Goal: Task Accomplishment & Management: Manage account settings

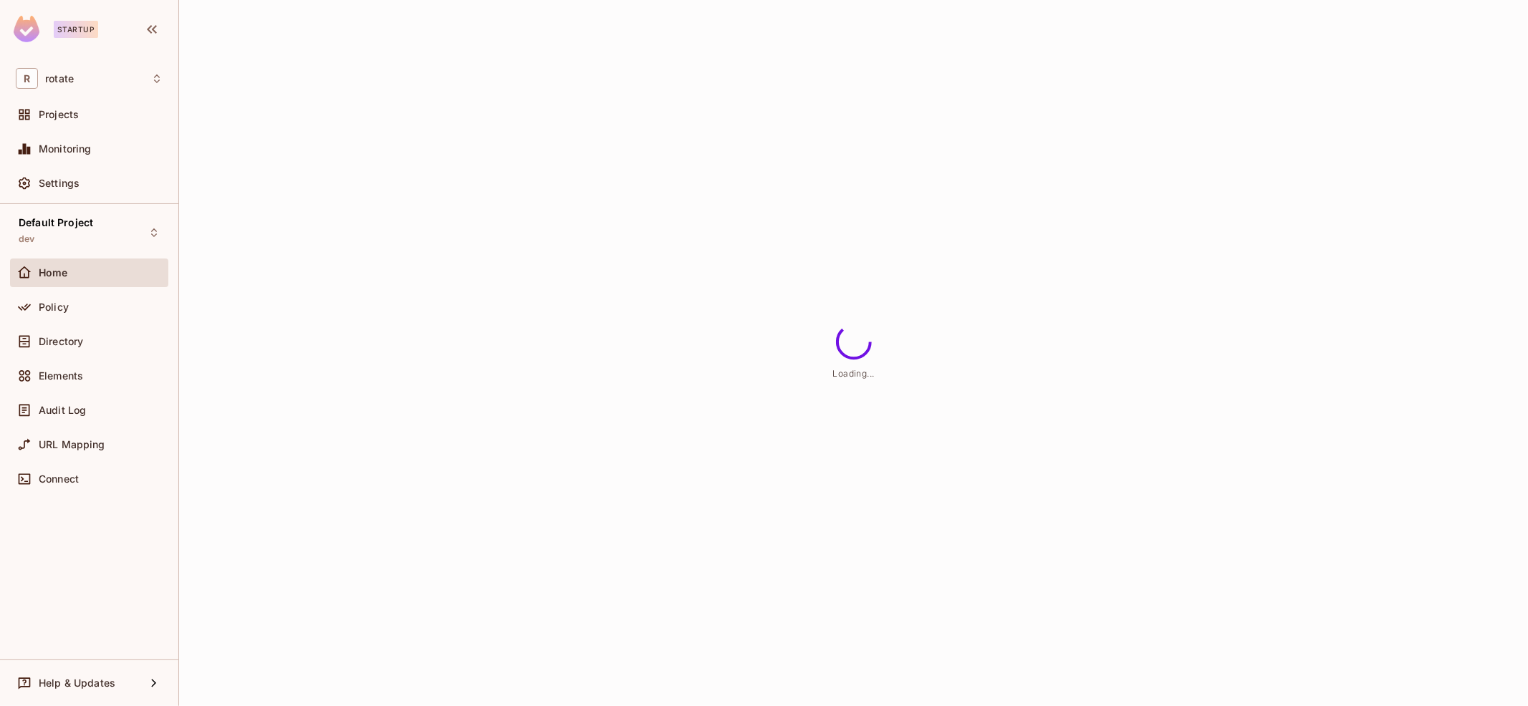
click at [807, 70] on div "Loading..." at bounding box center [853, 353] width 1348 height 706
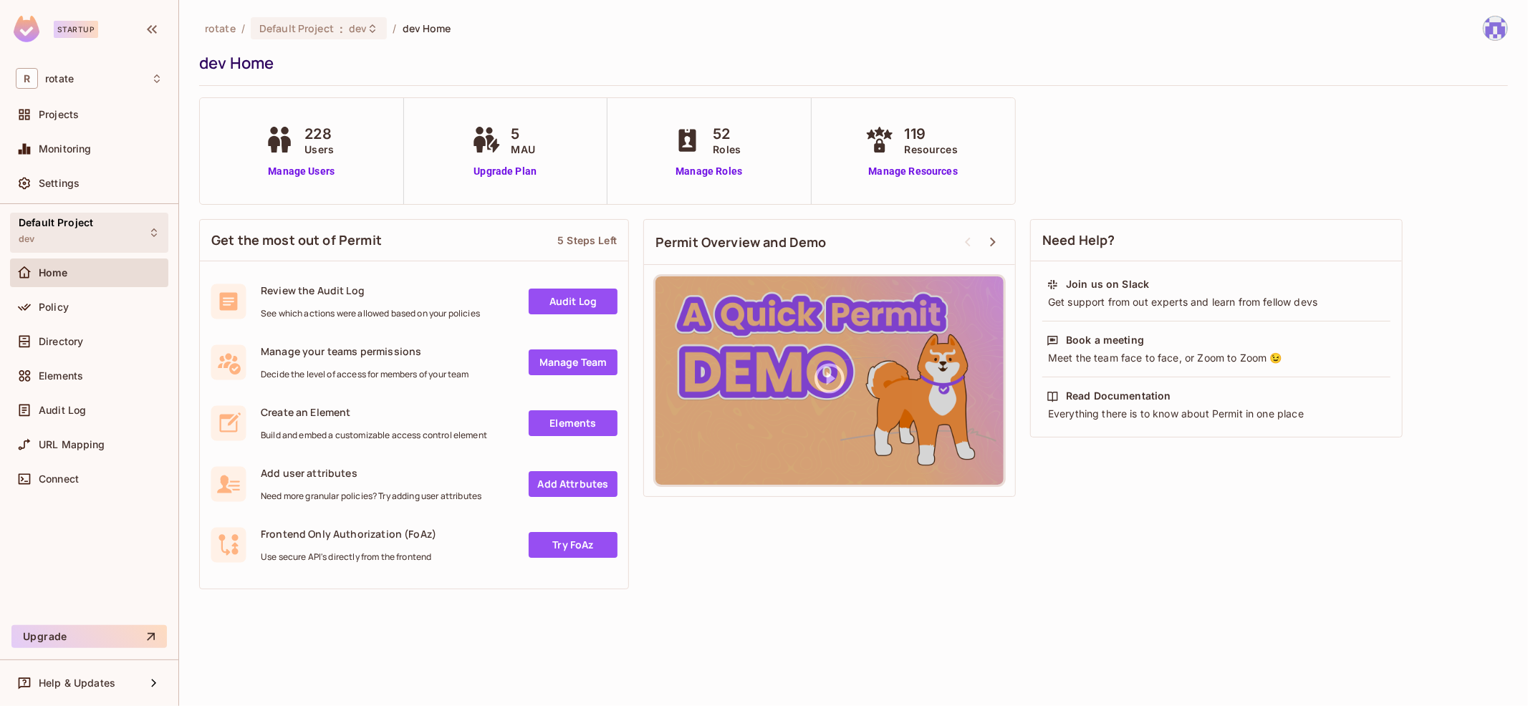
click at [140, 225] on div "Default Project dev" at bounding box center [89, 232] width 158 height 39
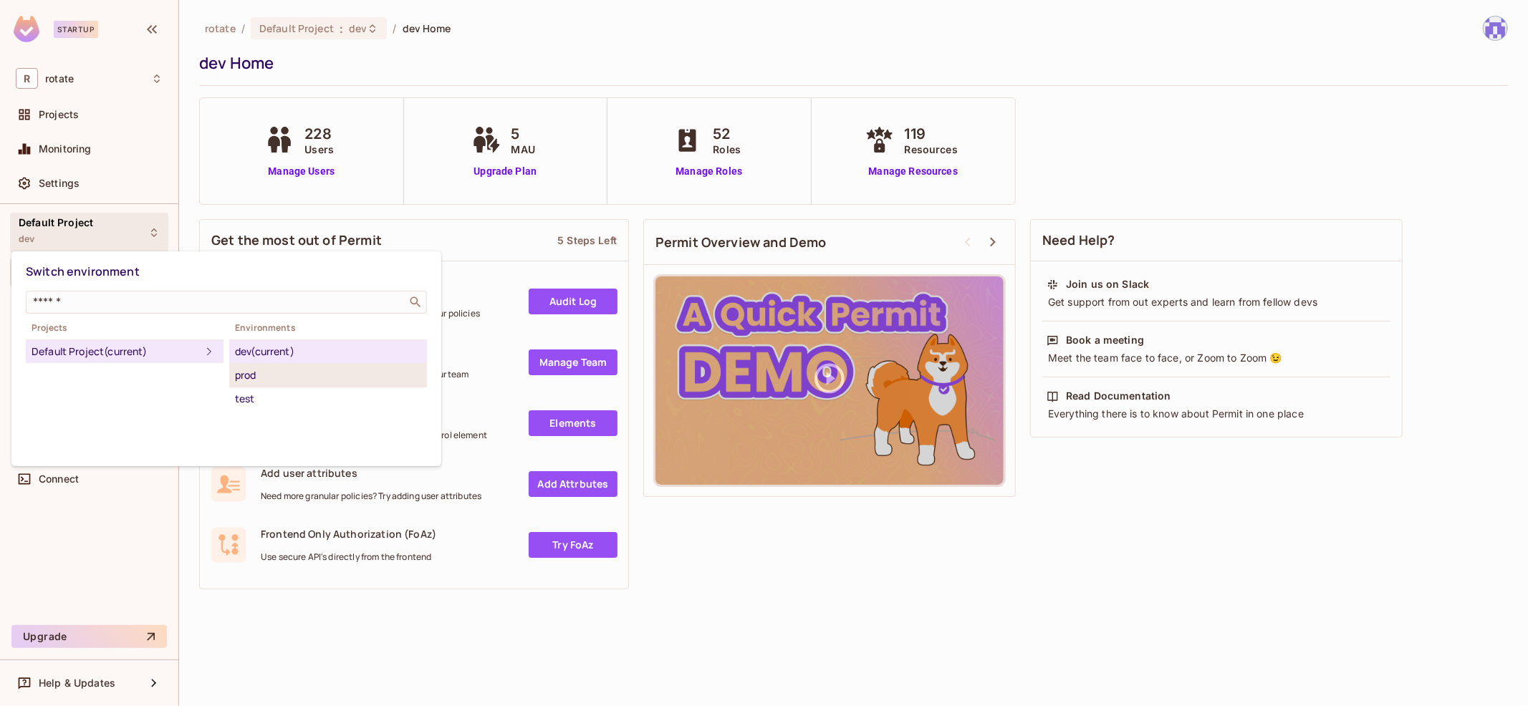
click at [295, 371] on div "prod" at bounding box center [328, 375] width 186 height 17
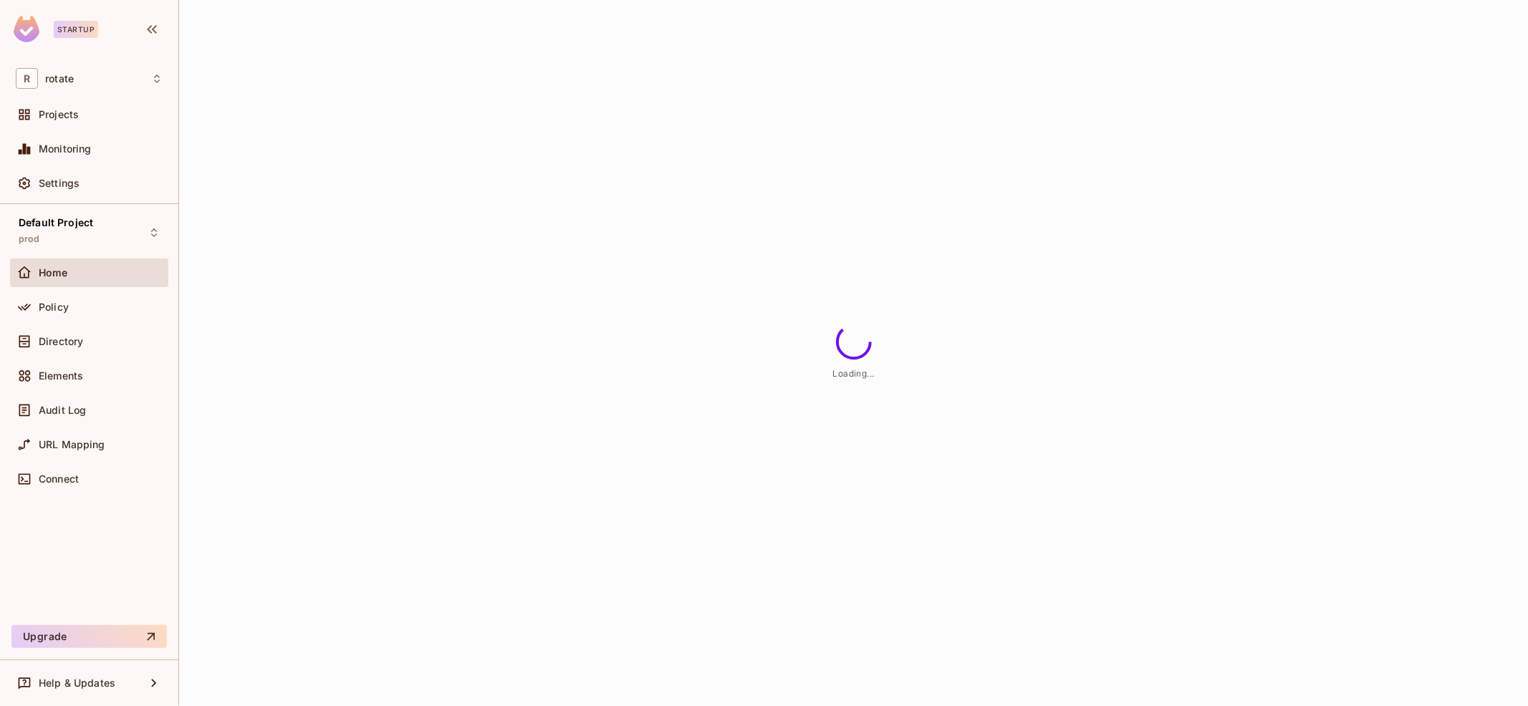
click at [126, 345] on div "Directory" at bounding box center [101, 341] width 124 height 11
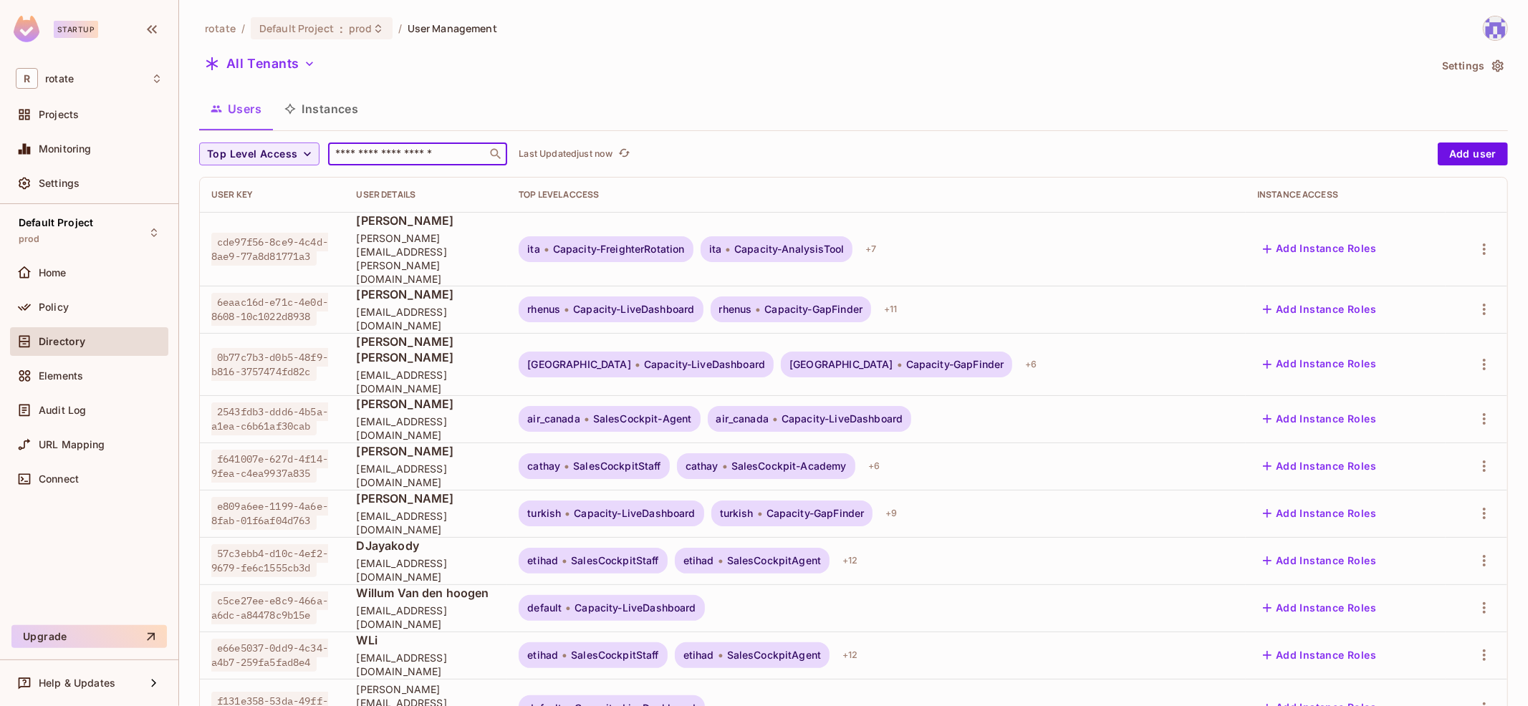
click at [382, 157] on input "text" at bounding box center [407, 154] width 150 height 14
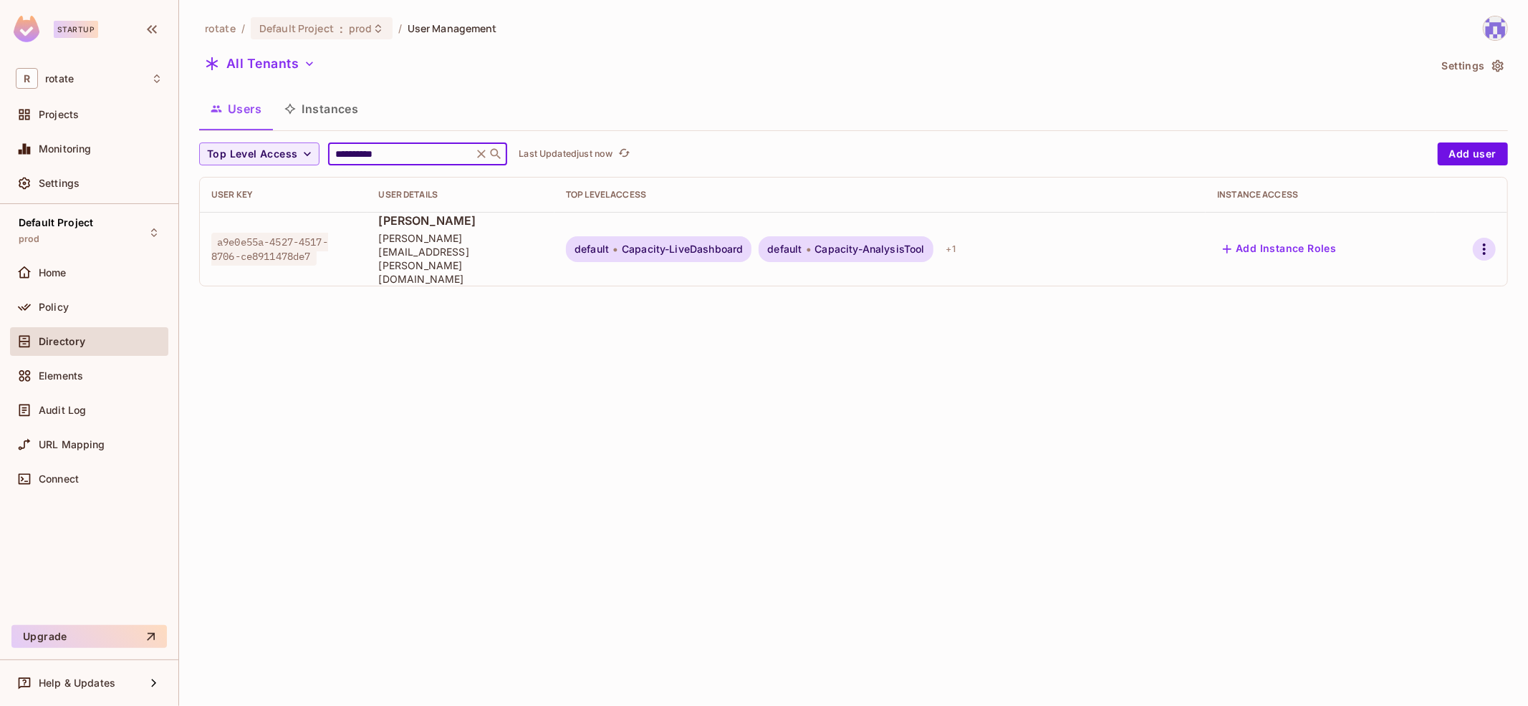
type input "**********"
click at [1489, 241] on icon "button" at bounding box center [1483, 249] width 17 height 17
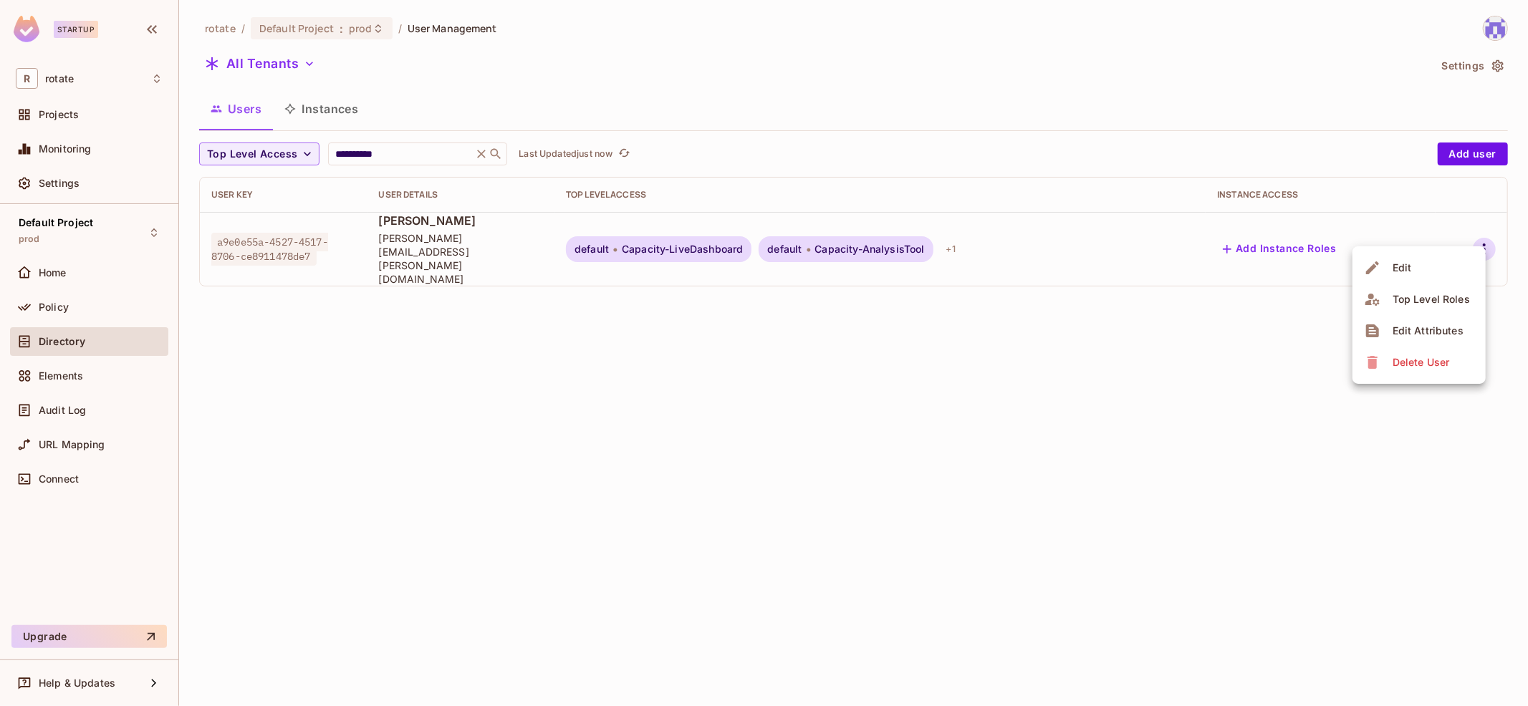
click at [1428, 296] on div "Top Level Roles" at bounding box center [1430, 299] width 77 height 14
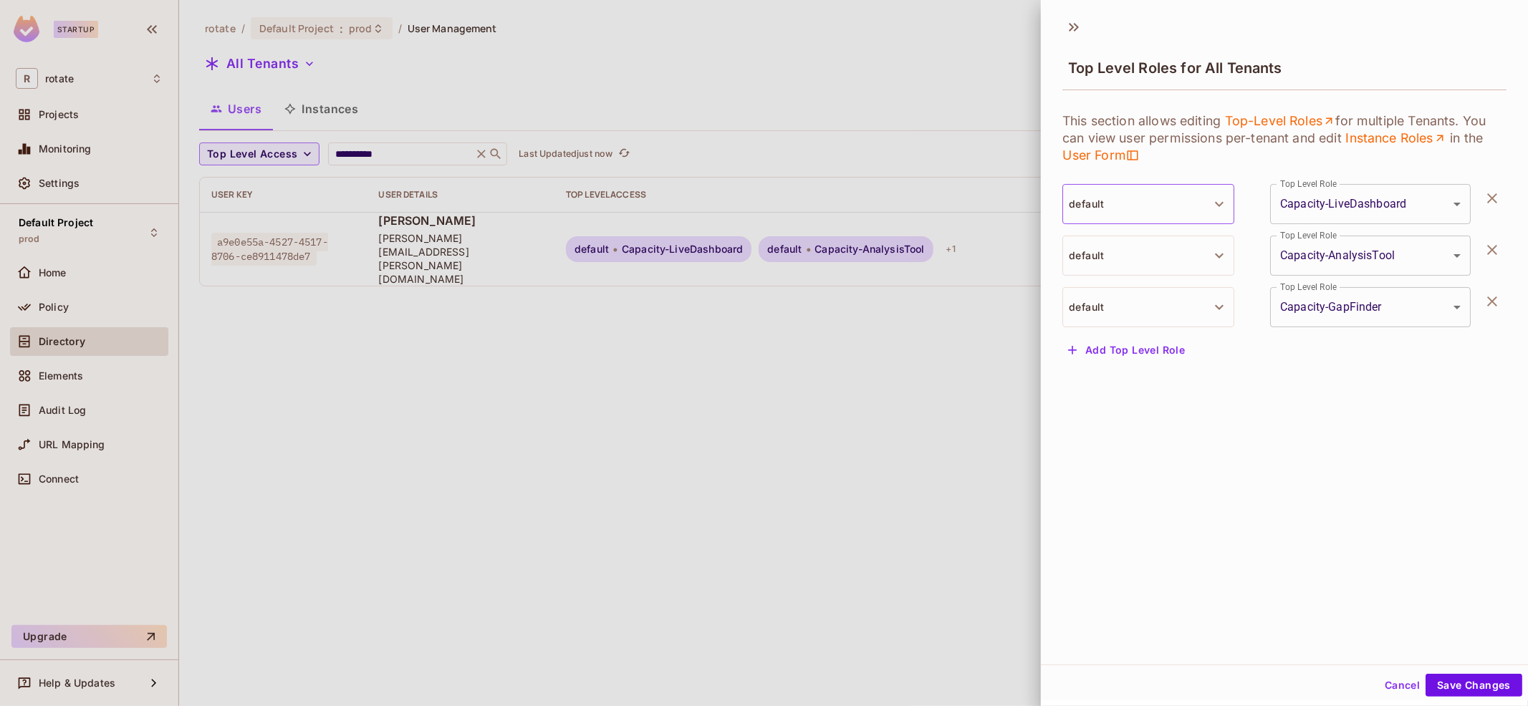
click at [1194, 198] on button "default" at bounding box center [1148, 204] width 172 height 40
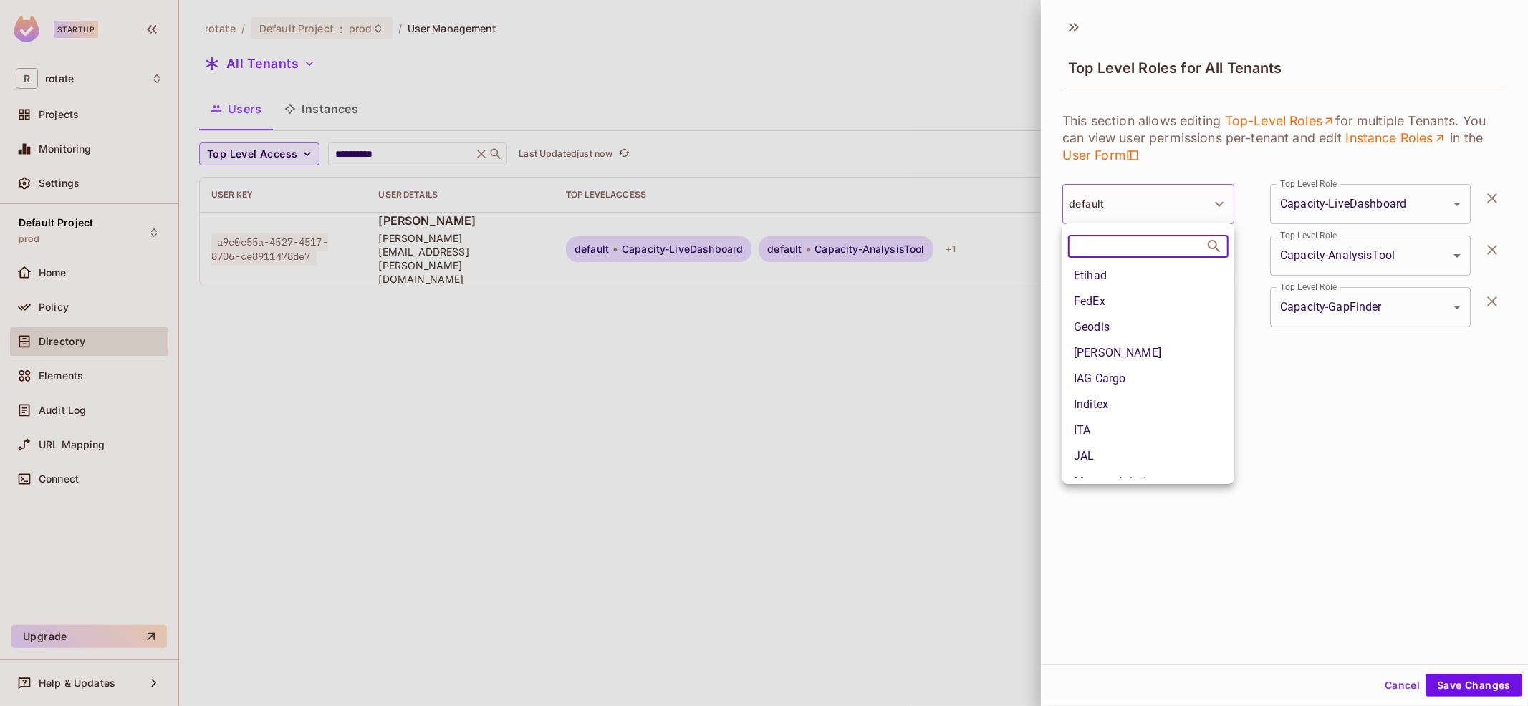
scroll to position [414, 0]
click at [1144, 378] on li "IAG Cargo" at bounding box center [1148, 378] width 172 height 26
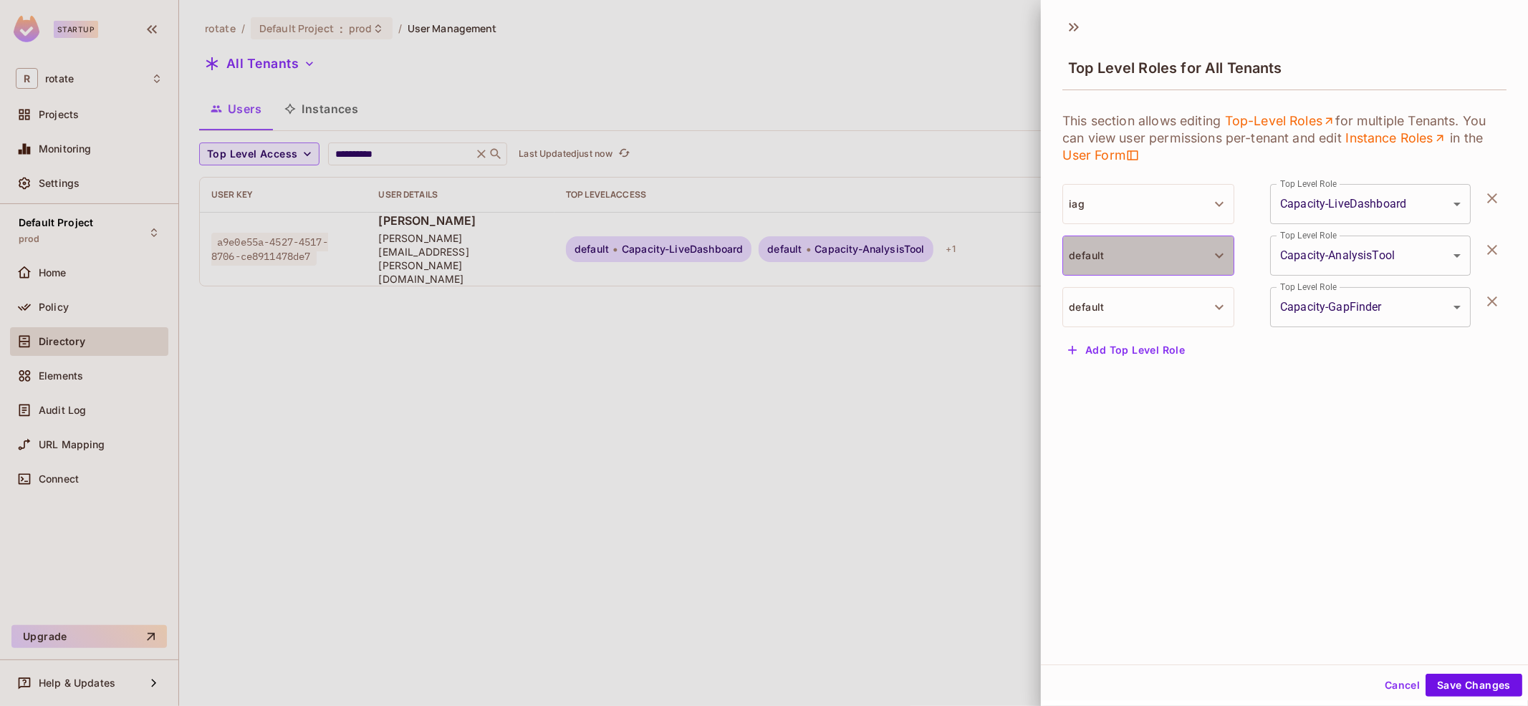
click at [1186, 248] on button "default" at bounding box center [1148, 256] width 172 height 40
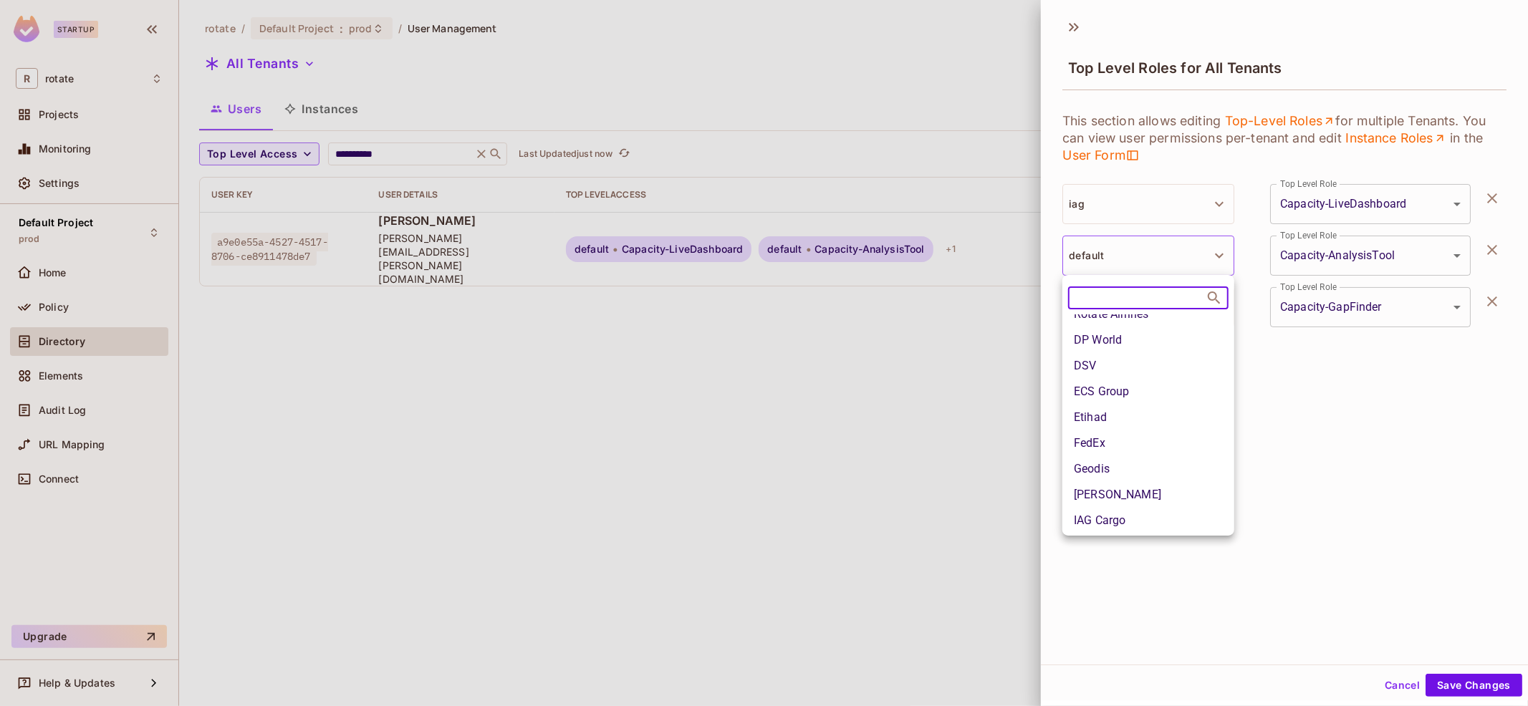
scroll to position [356, 0]
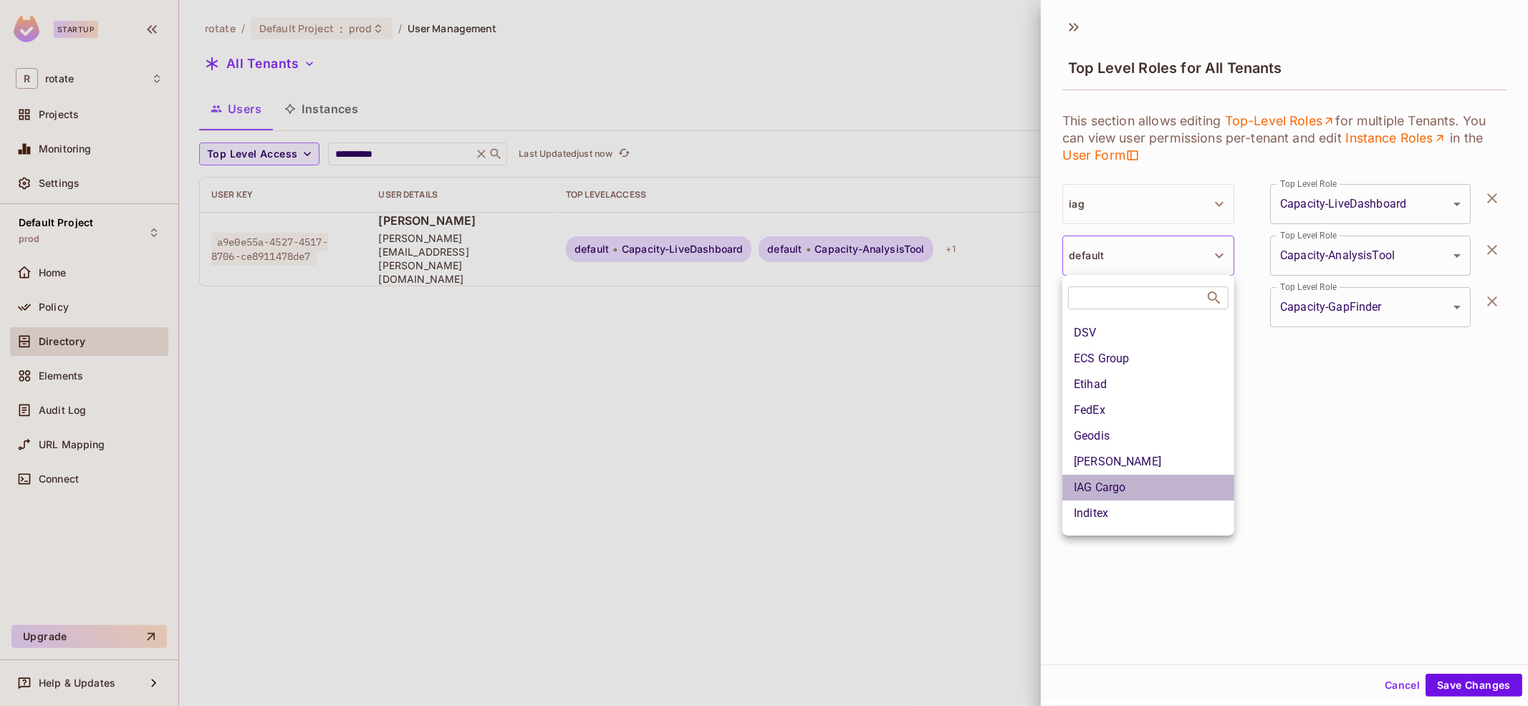
click at [1149, 493] on li "IAG Cargo" at bounding box center [1148, 488] width 172 height 26
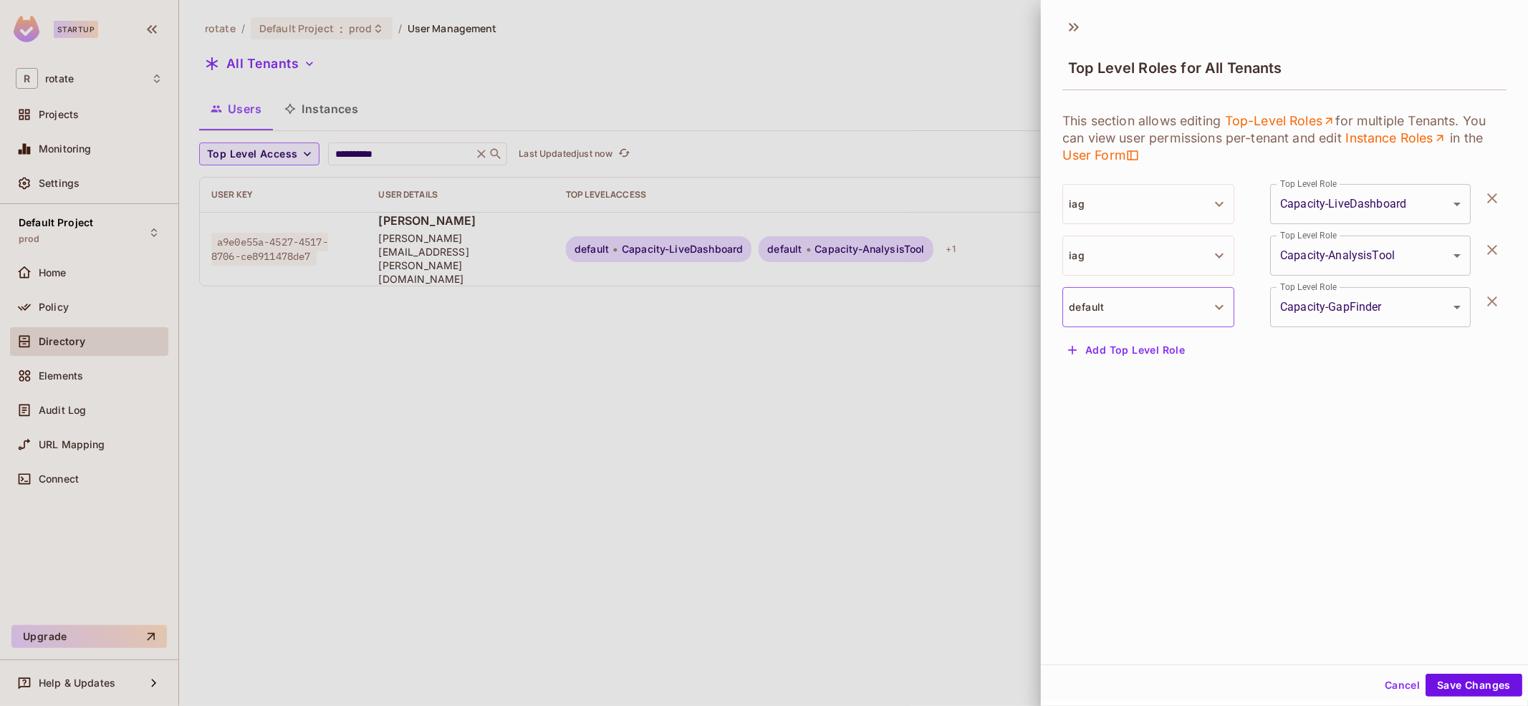
click at [1184, 314] on button "default" at bounding box center [1148, 307] width 172 height 40
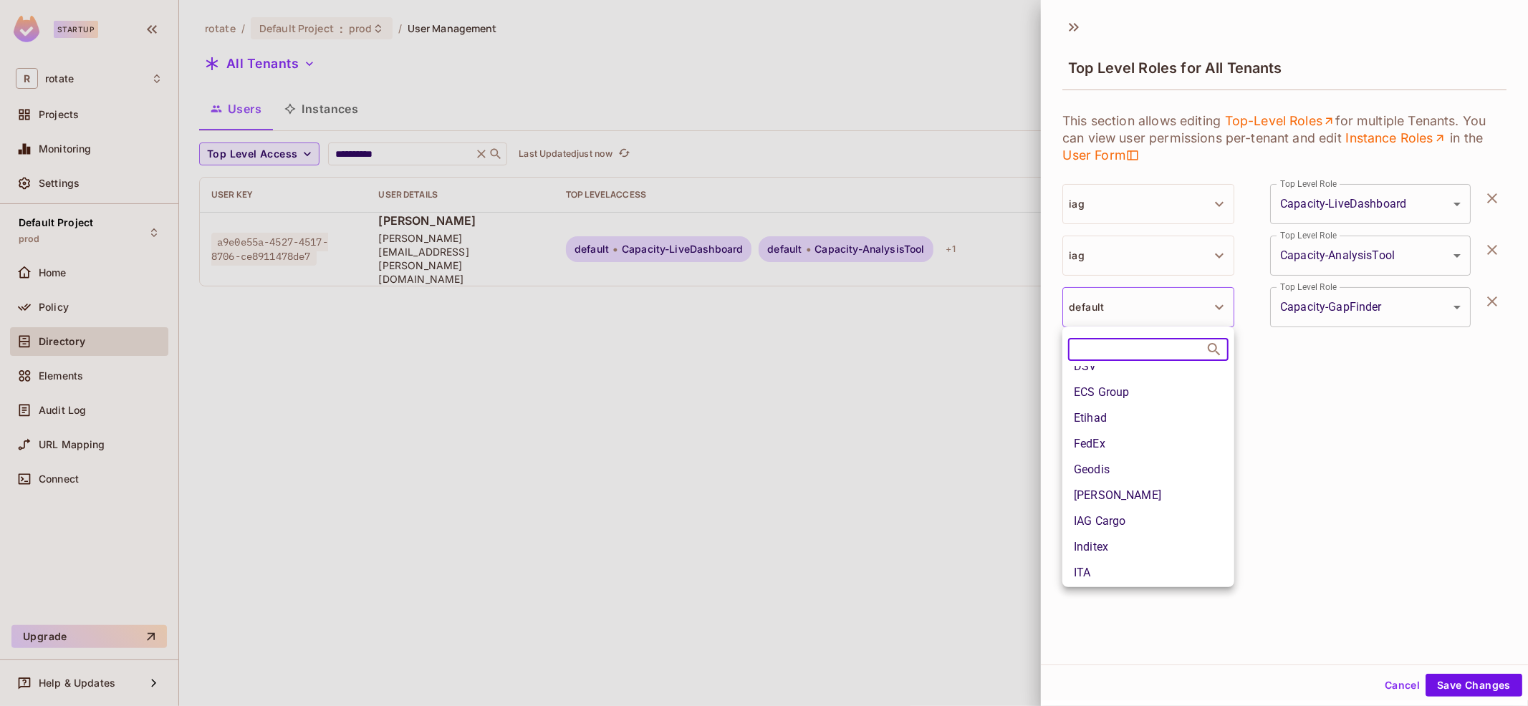
scroll to position [483, 0]
click at [1162, 417] on li "IAG Cargo" at bounding box center [1148, 413] width 172 height 26
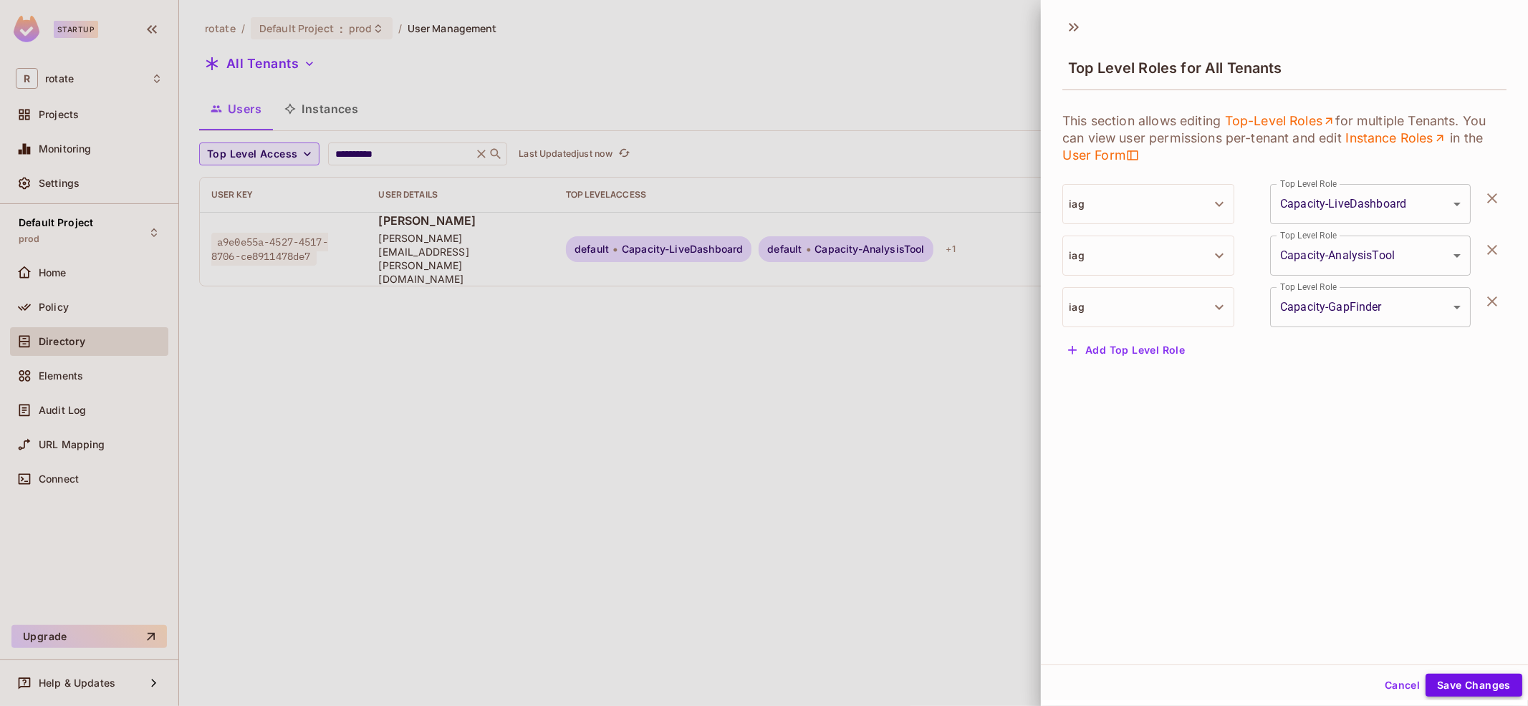
click at [1477, 684] on button "Save Changes" at bounding box center [1473, 685] width 97 height 23
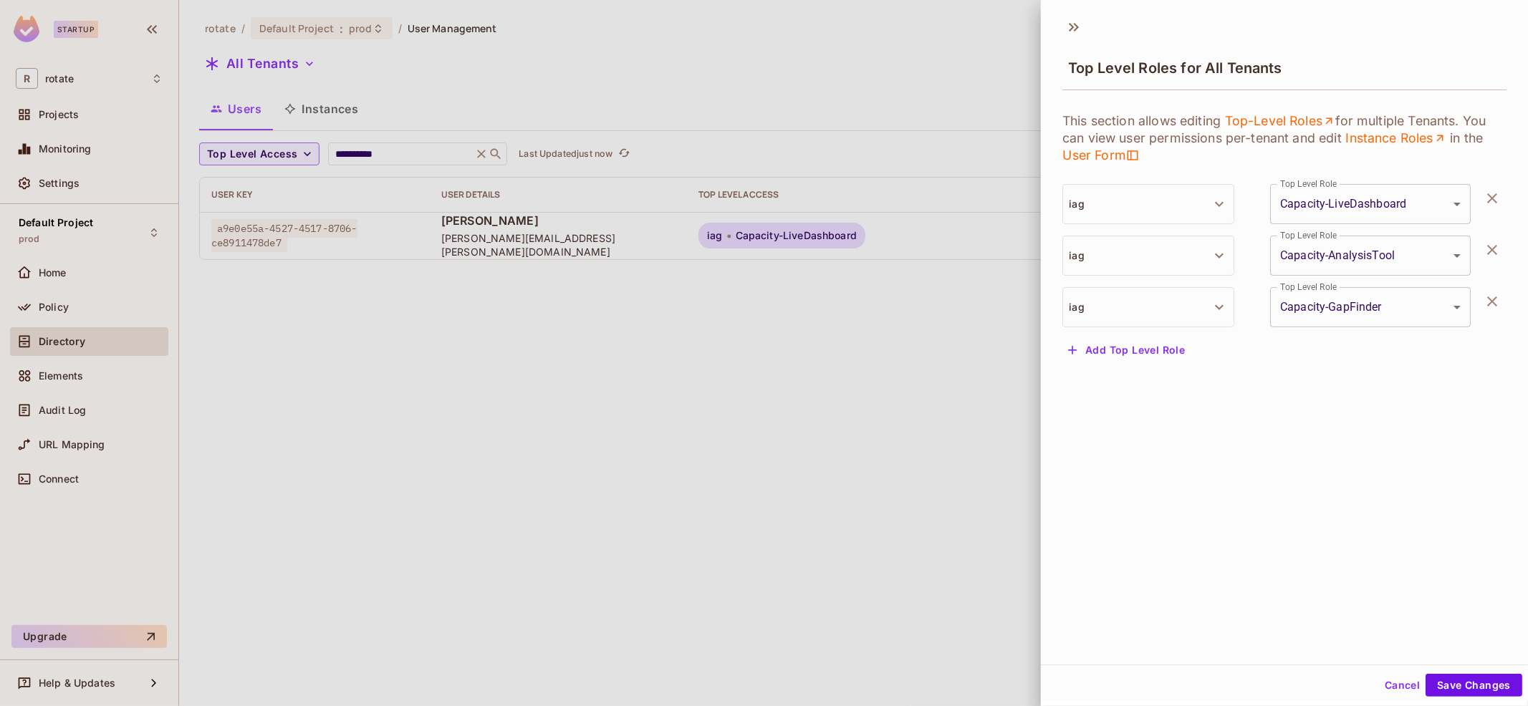
click at [438, 148] on div at bounding box center [764, 353] width 1528 height 706
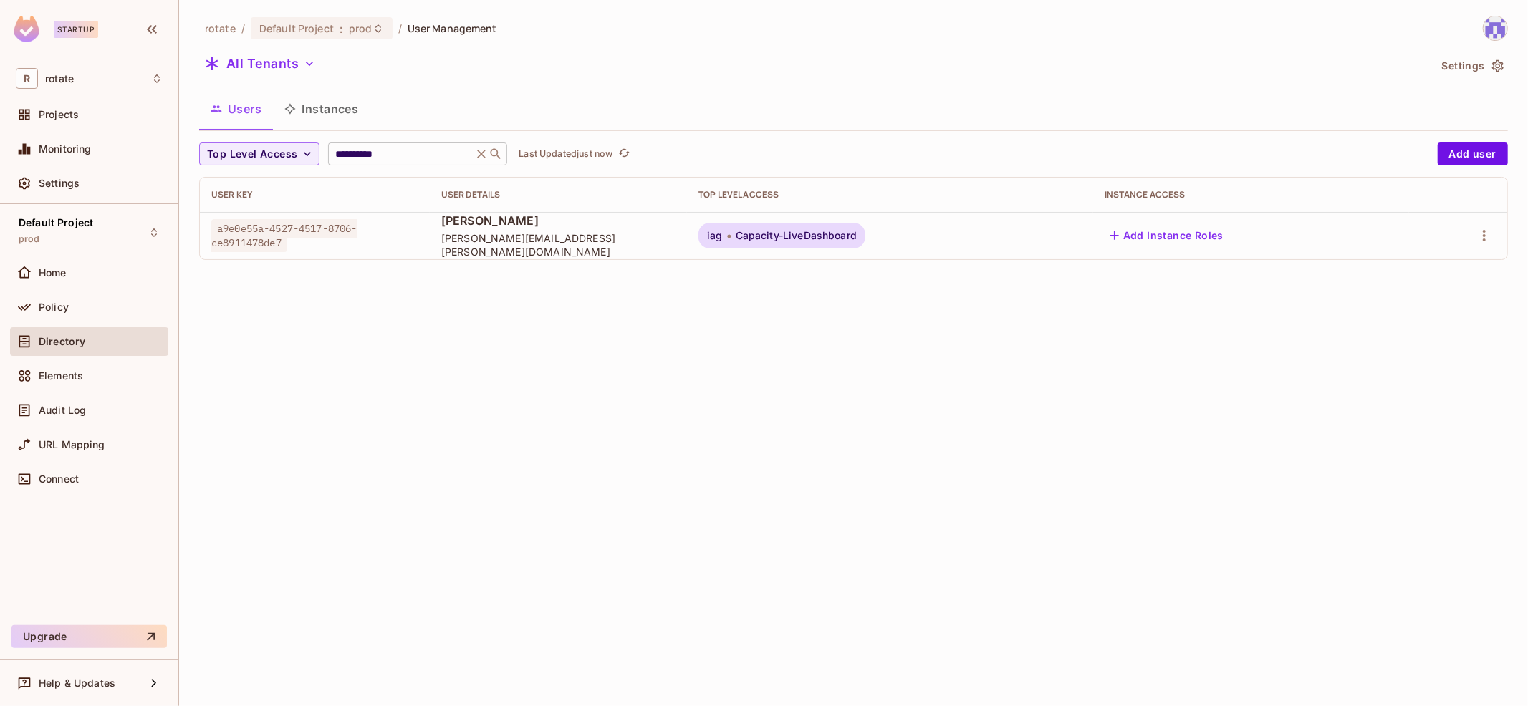
click at [415, 150] on input "**********" at bounding box center [400, 154] width 136 height 14
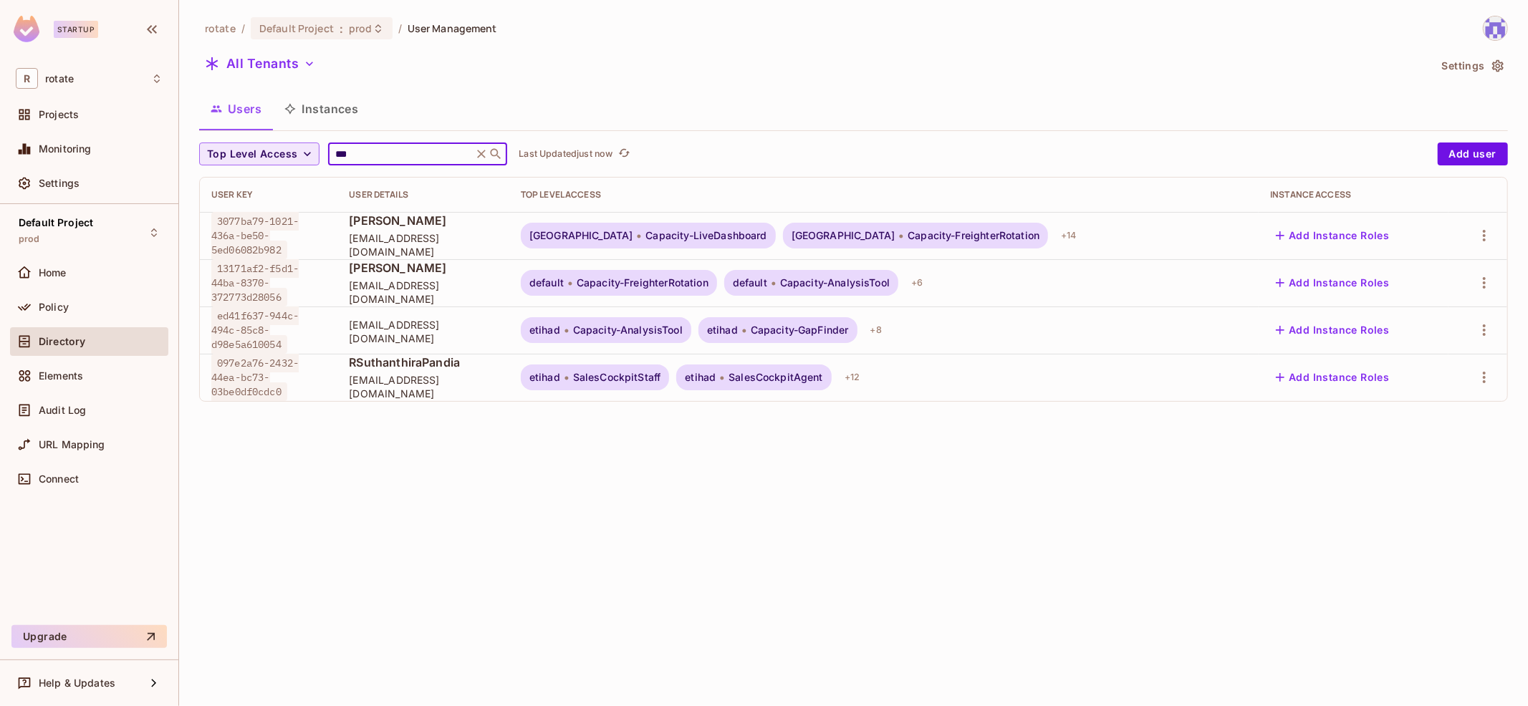
drag, startPoint x: 408, startPoint y: 154, endPoint x: 248, endPoint y: 154, distance: 160.4
click at [248, 154] on div "Top Level Access *** ​ Last Updated just now" at bounding box center [814, 154] width 1231 height 23
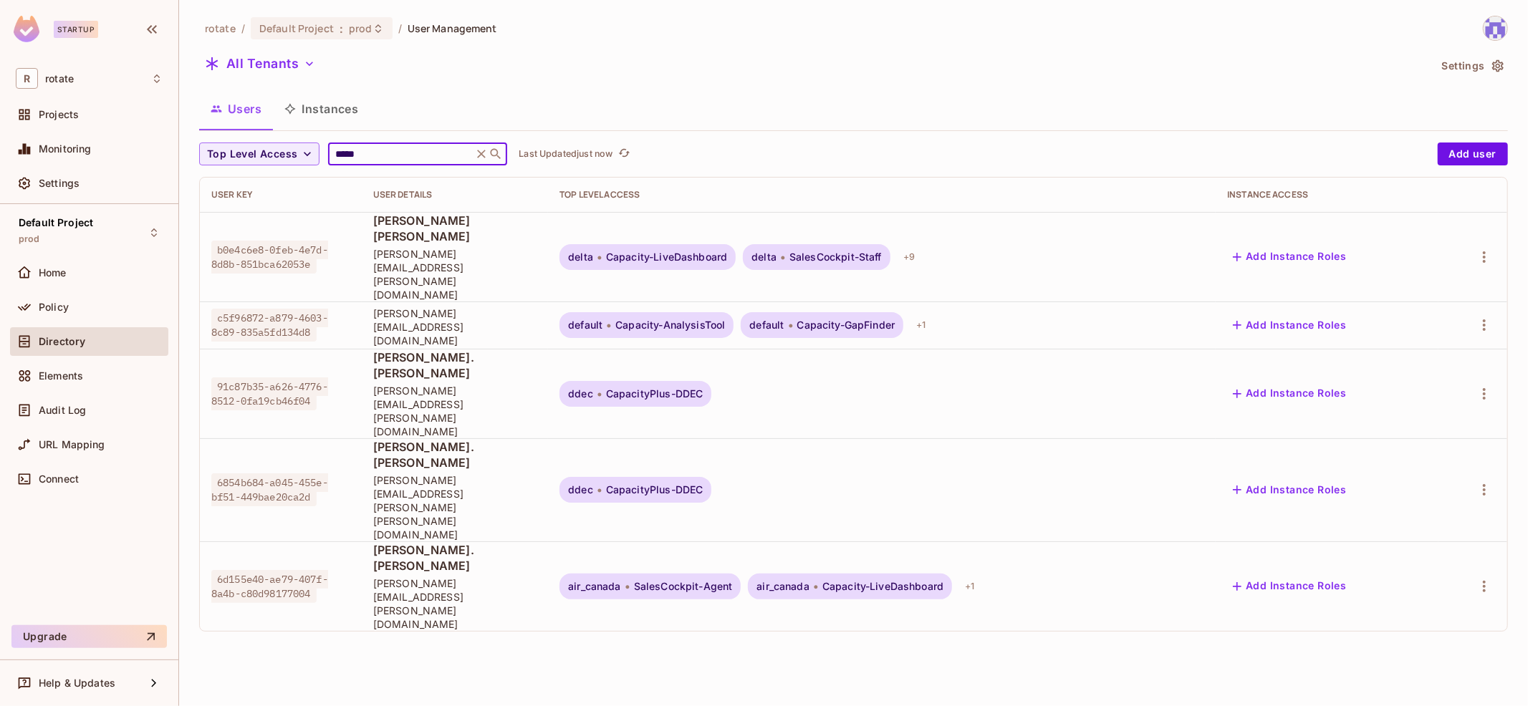
click at [1263, 110] on div "Users Instances" at bounding box center [853, 109] width 1308 height 36
click at [276, 55] on button "All Tenants" at bounding box center [260, 63] width 122 height 23
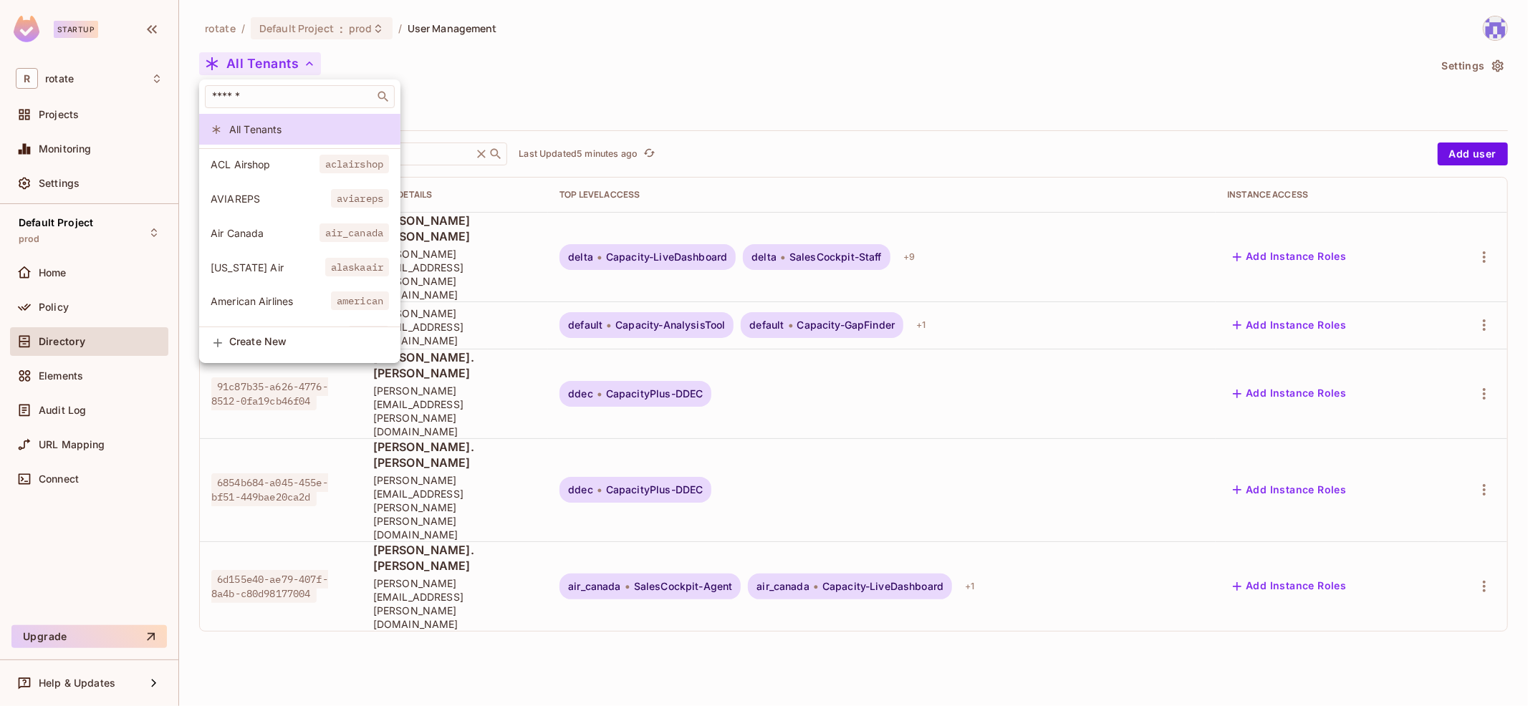
click at [298, 231] on span "Air Canada" at bounding box center [265, 233] width 109 height 14
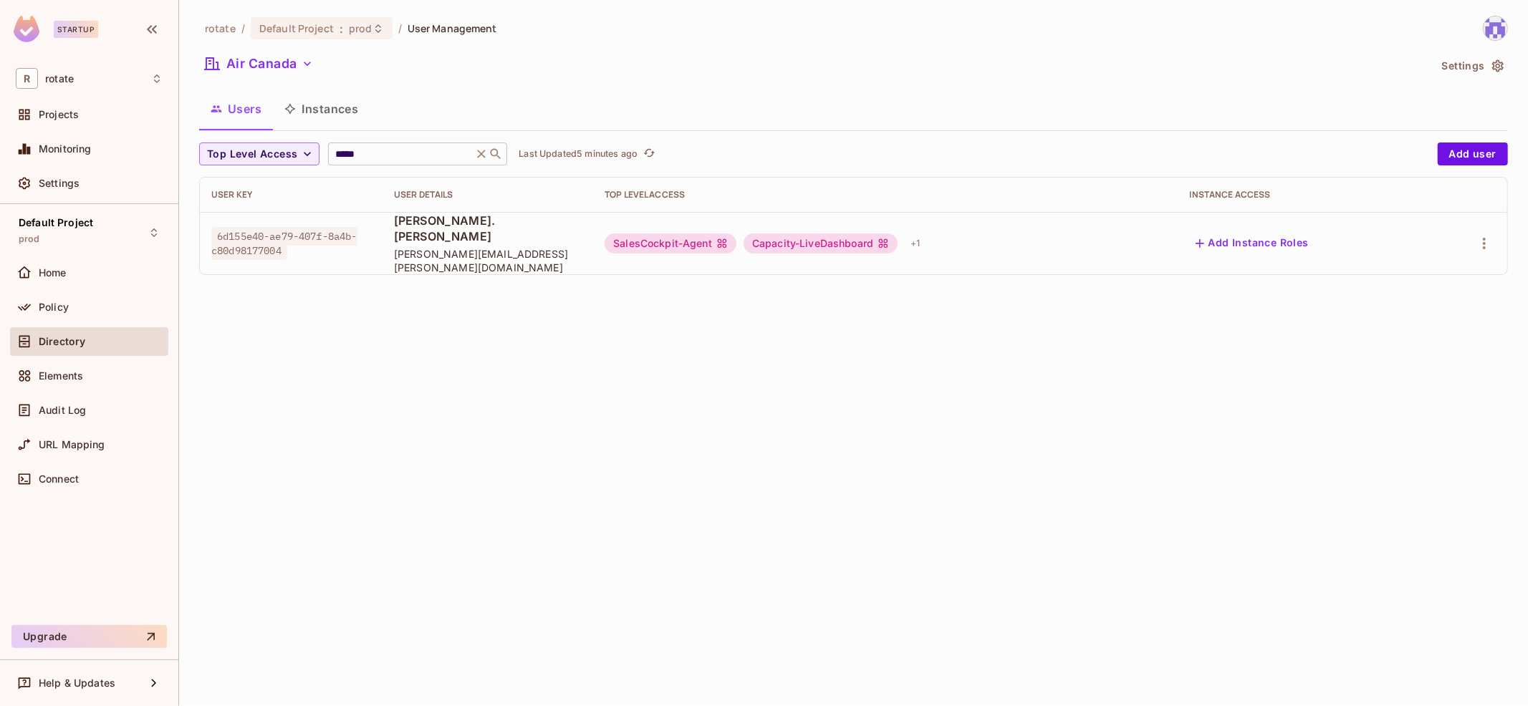
click at [433, 151] on input "*****" at bounding box center [400, 154] width 136 height 14
type input "*"
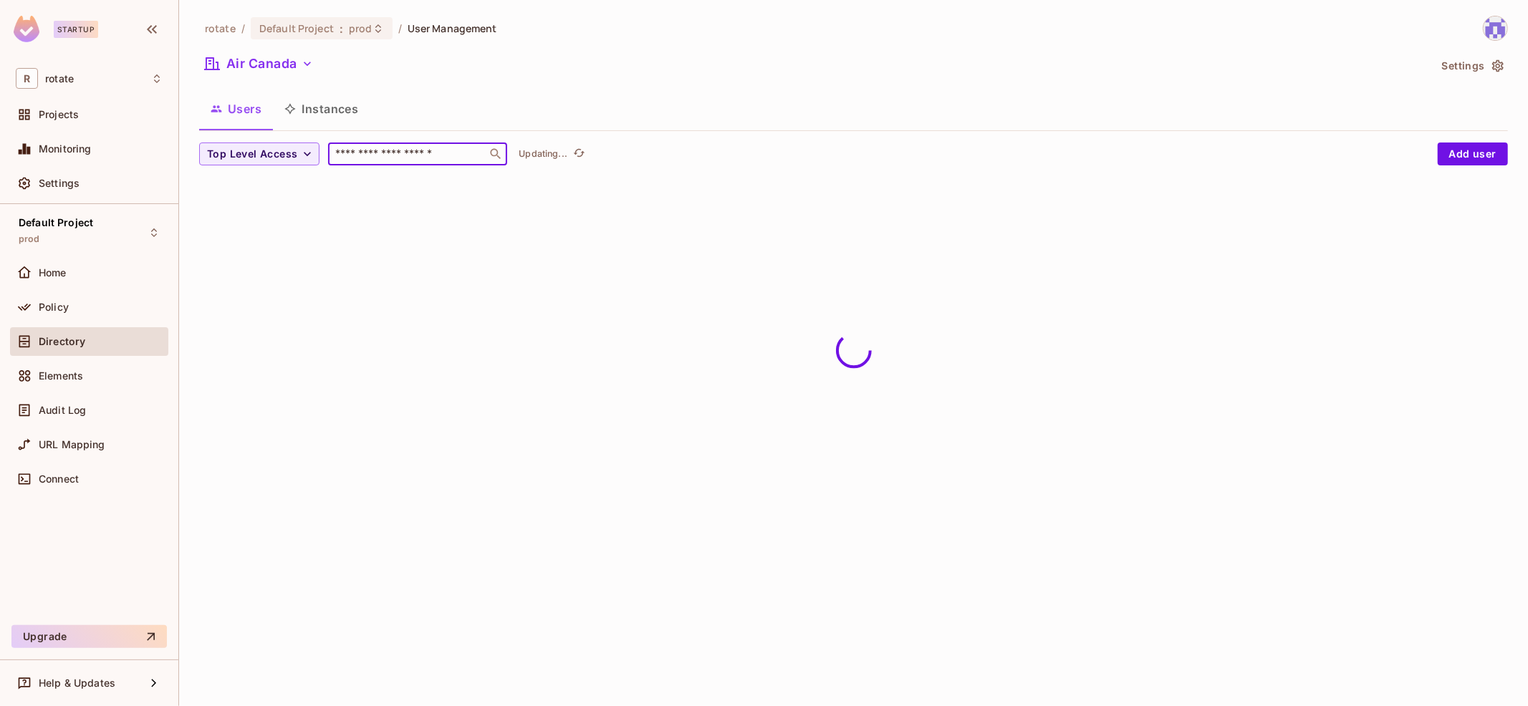
click at [1053, 89] on div "rotate / Default Project : prod / User Management Air Canada Settings Users Ins…" at bounding box center [853, 102] width 1308 height 173
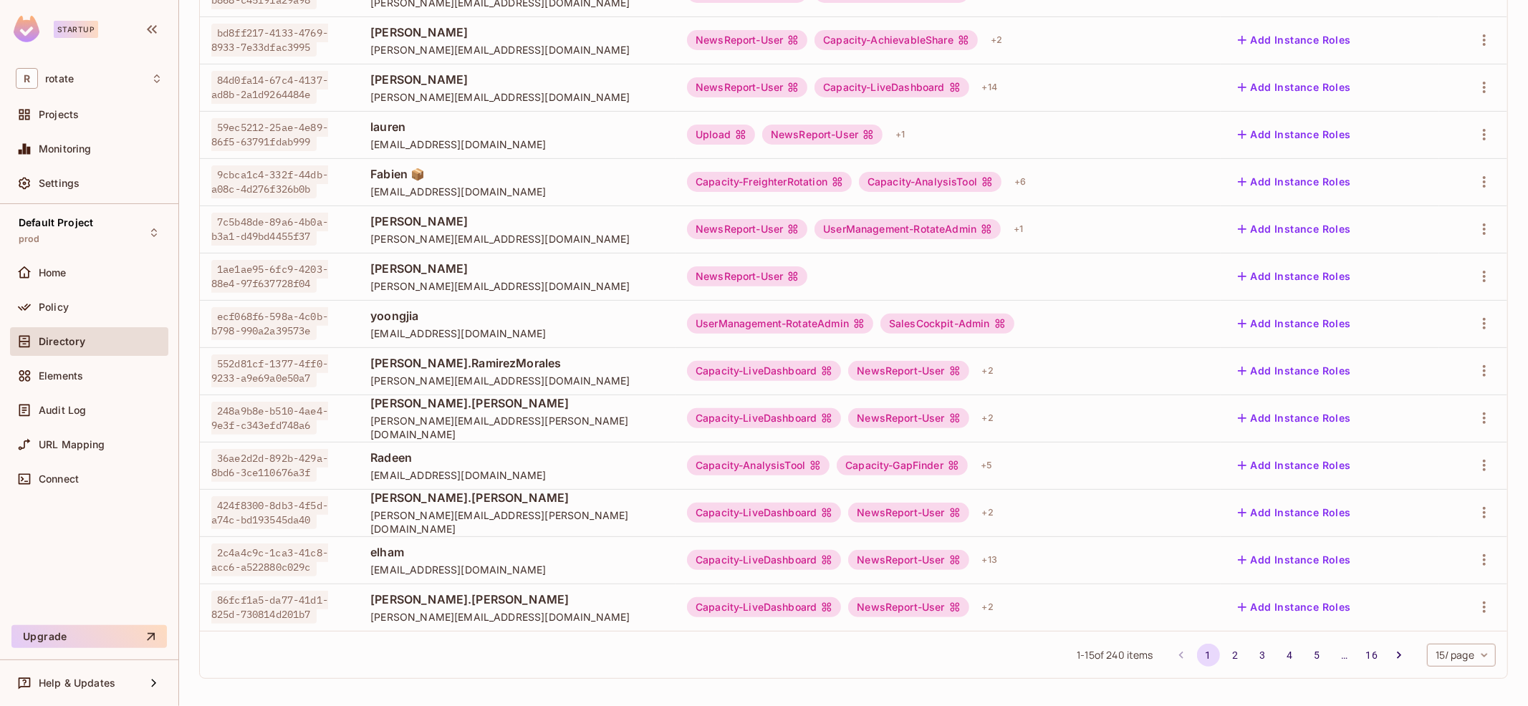
scroll to position [292, 0]
click at [1393, 655] on icon "Go to next page" at bounding box center [1398, 653] width 14 height 14
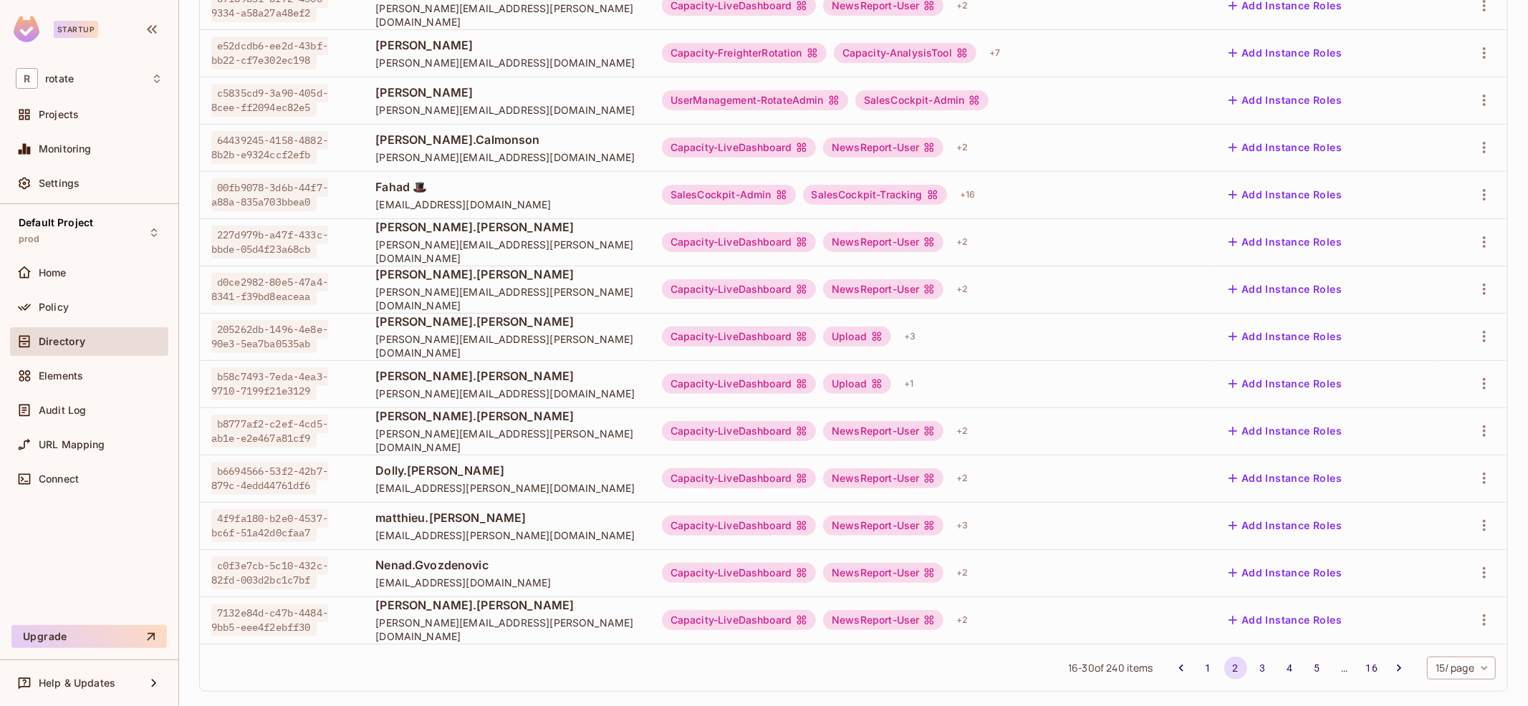
click at [1474, 657] on body "Startup R rotate Projects Monitoring Settings Default Project prod Home Policy …" at bounding box center [764, 353] width 1528 height 706
click at [1472, 672] on li "100 / page" at bounding box center [1460, 674] width 72 height 30
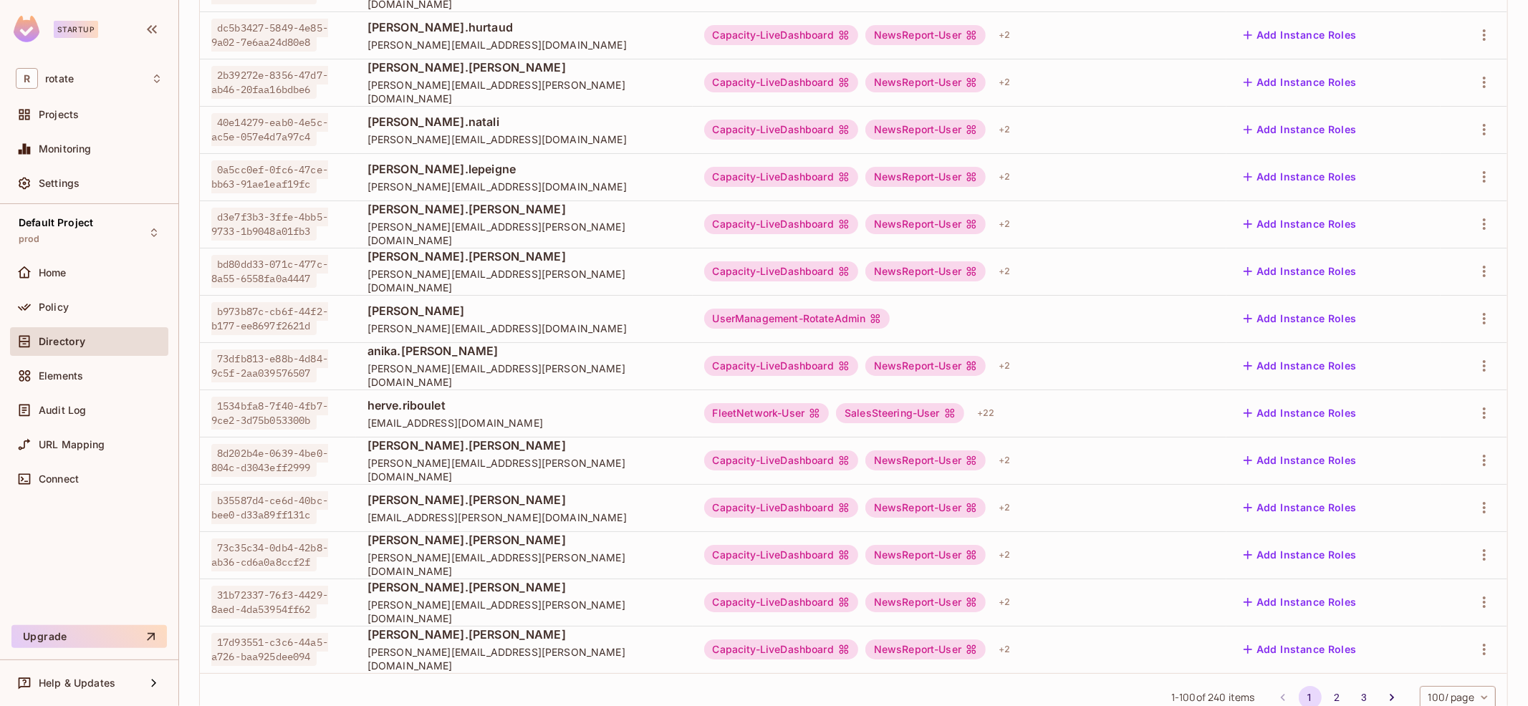
scroll to position [4310, 0]
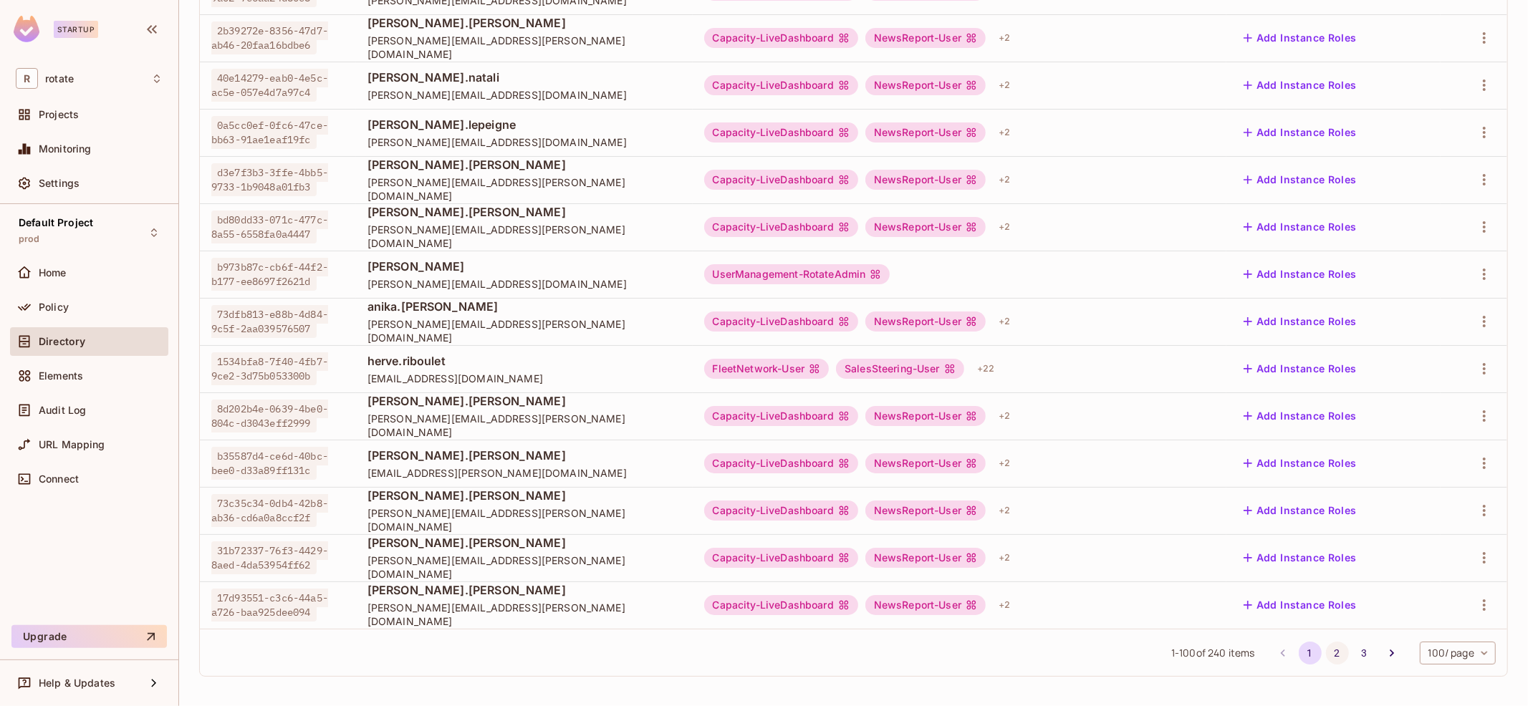
click at [1338, 651] on button "2" at bounding box center [1337, 653] width 23 height 23
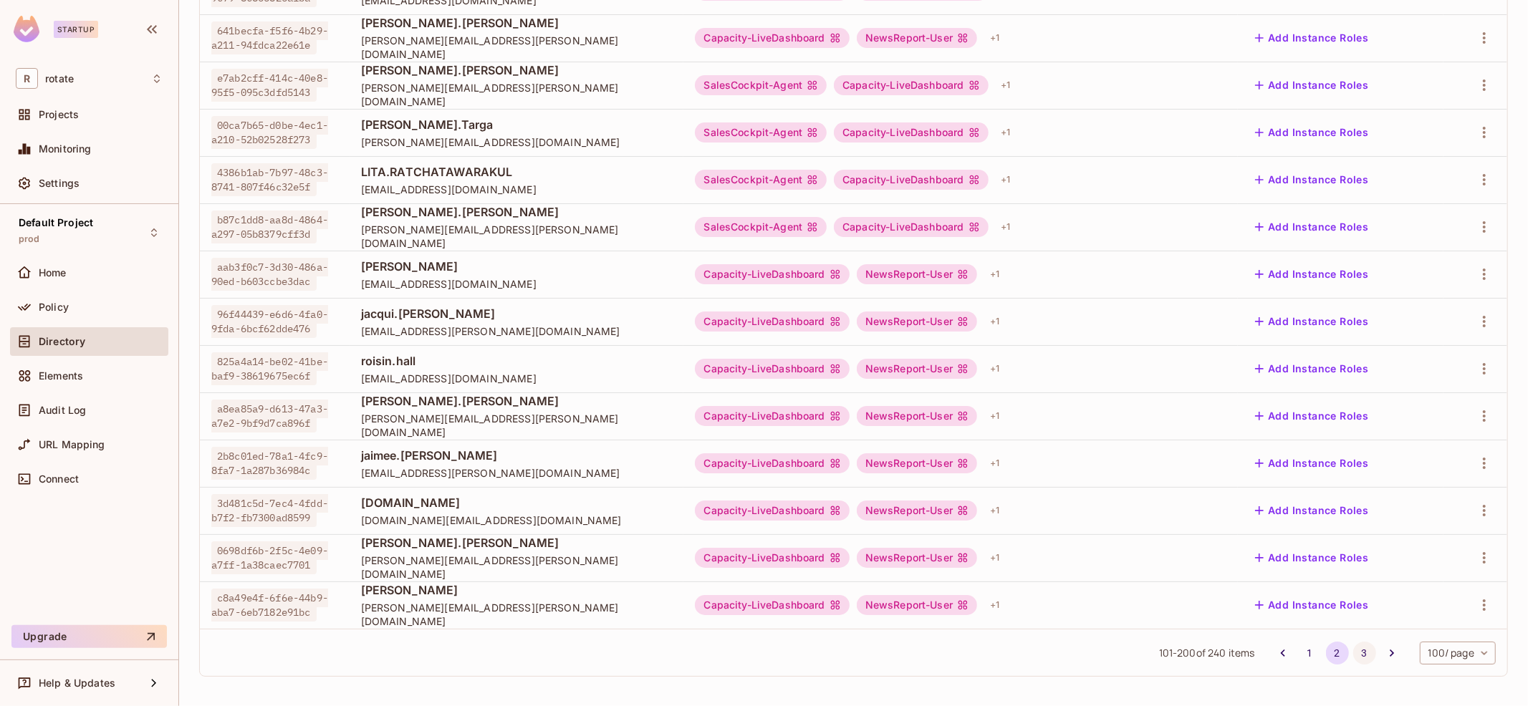
click at [1356, 645] on button "3" at bounding box center [1364, 653] width 23 height 23
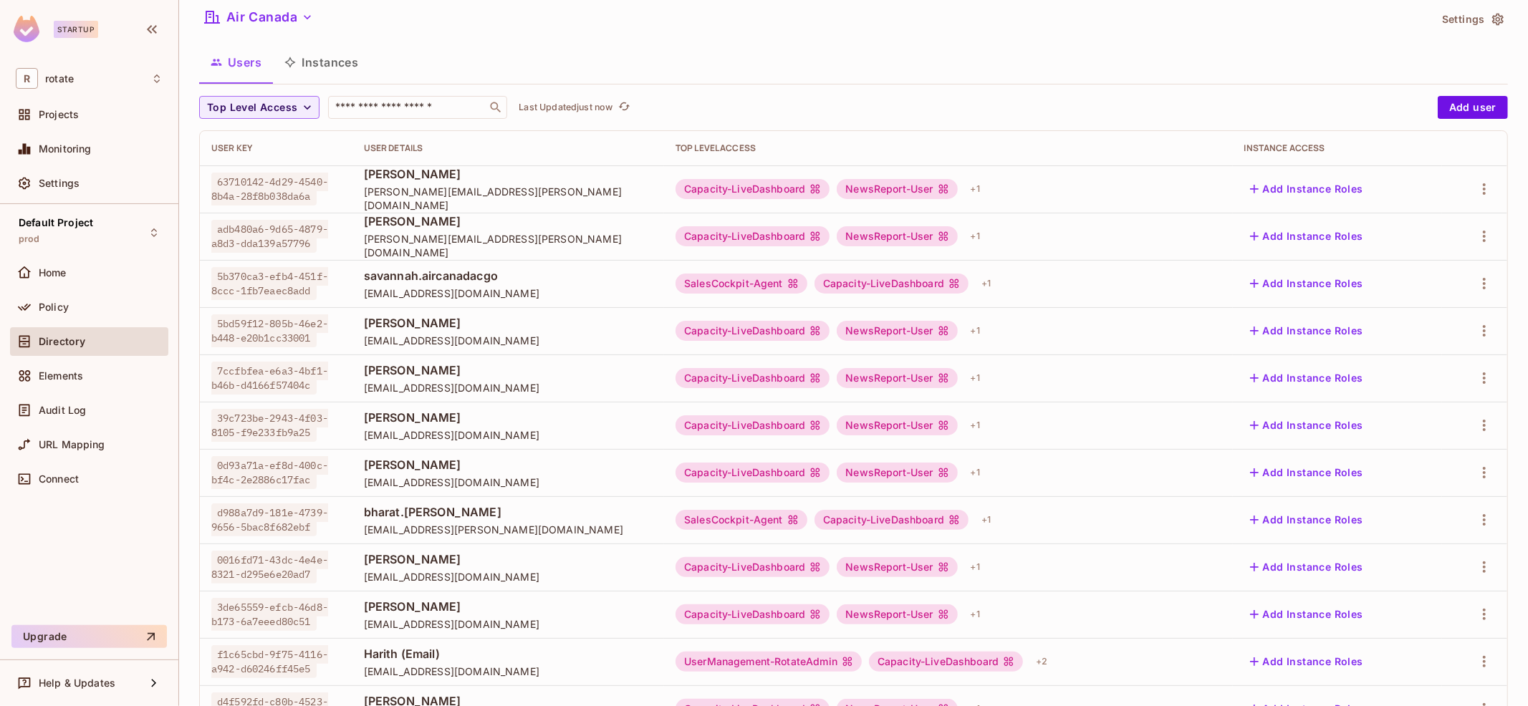
scroll to position [0, 0]
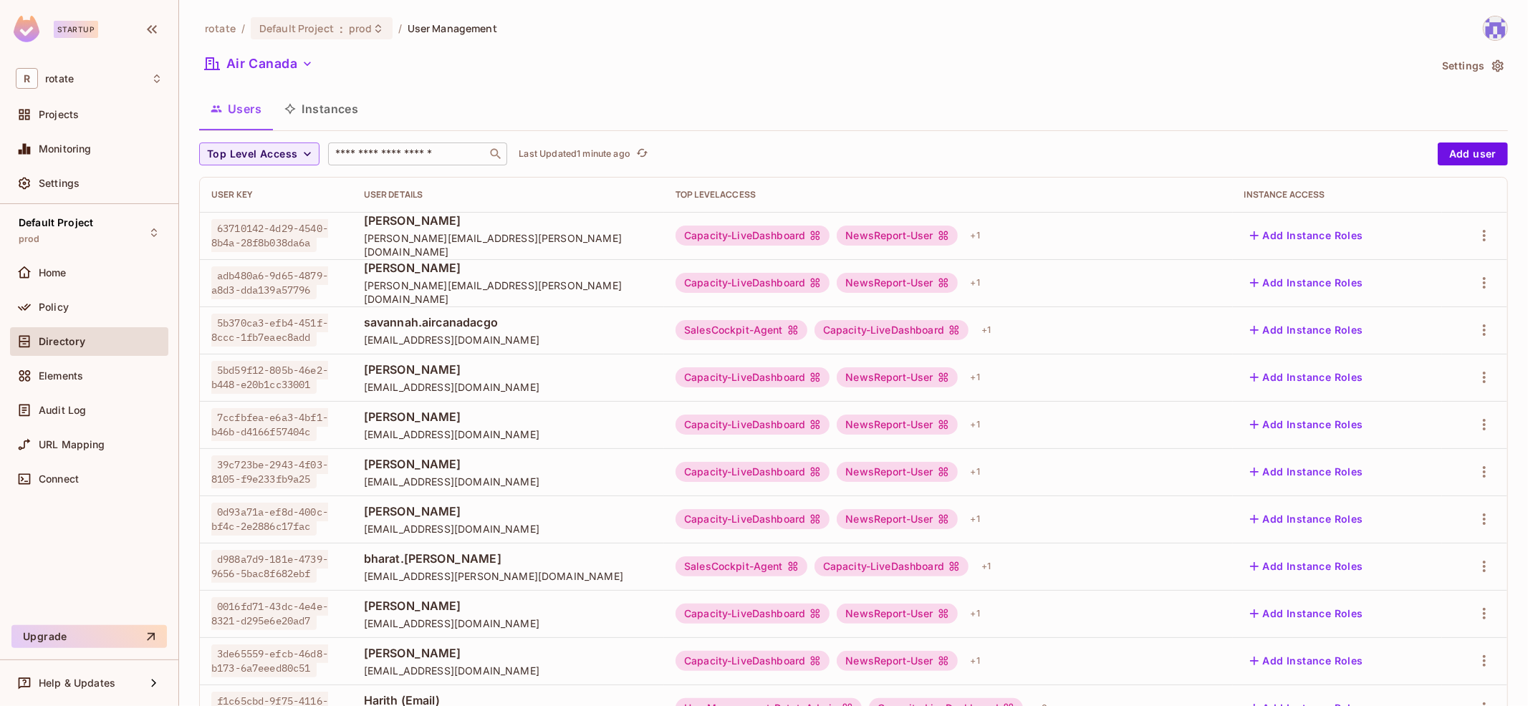
click at [365, 151] on input "text" at bounding box center [407, 154] width 150 height 14
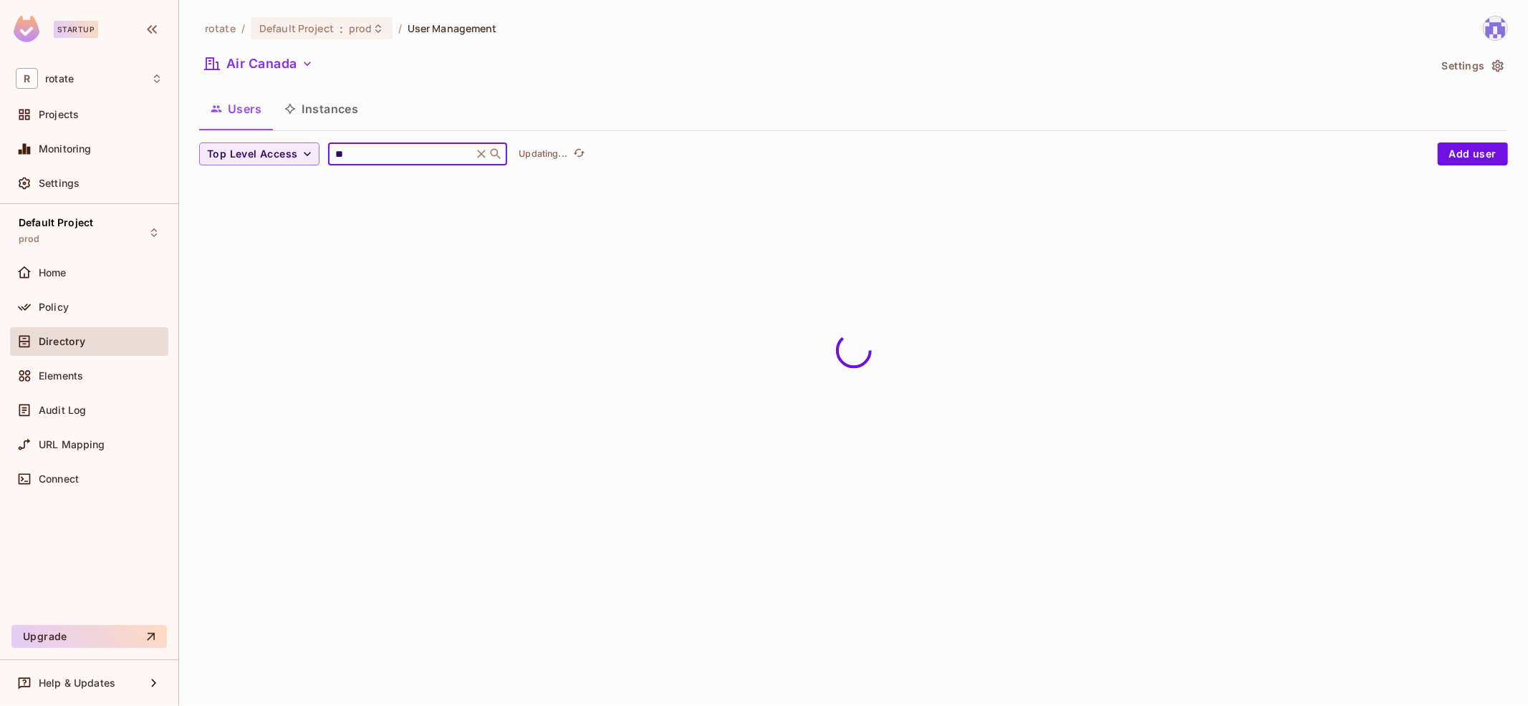
type input "*"
type input "*****"
click at [257, 65] on button "Air Canada" at bounding box center [259, 63] width 120 height 23
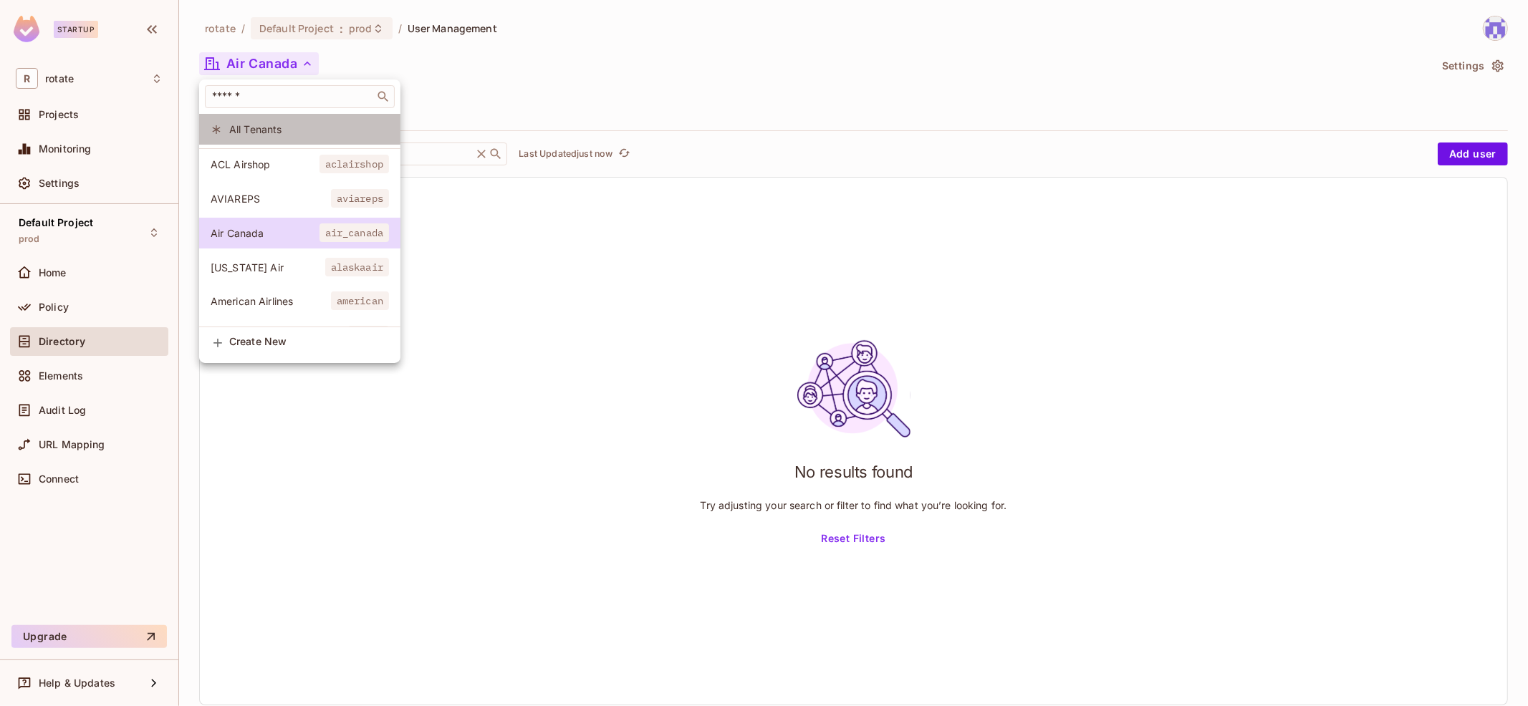
click at [266, 137] on li "All Tenants" at bounding box center [299, 129] width 201 height 31
